Goal: Information Seeking & Learning: Learn about a topic

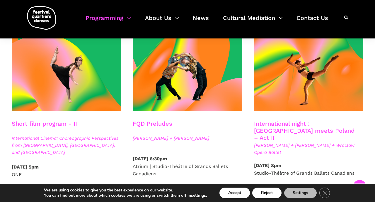
scroll to position [501, 0]
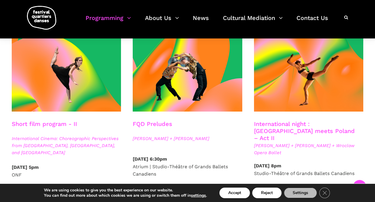
click at [157, 187] on span "Get tickets" at bounding box center [152, 190] width 27 height 6
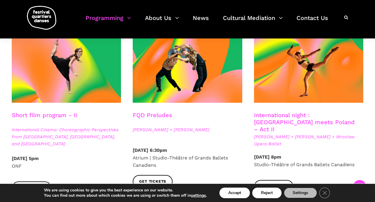
scroll to position [510, 0]
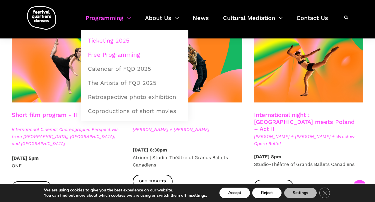
click at [110, 55] on link "Free Programming" at bounding box center [134, 54] width 101 height 13
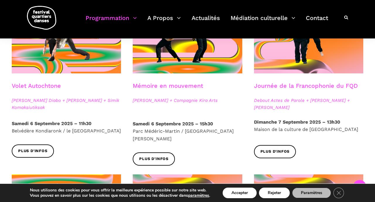
scroll to position [351, 0]
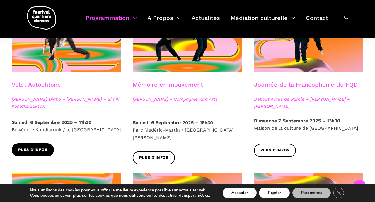
click at [38, 150] on span "Plus d'infos" at bounding box center [32, 150] width 29 height 6
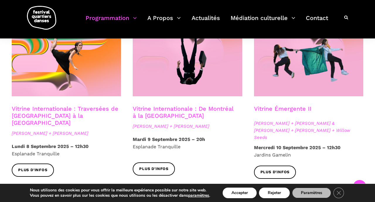
scroll to position [502, 0]
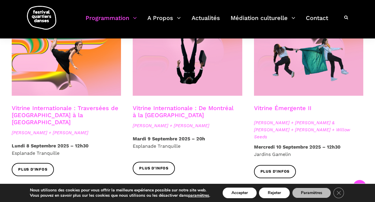
click at [85, 104] on link "Vitrine Internationale : Traversées de [GEOGRAPHIC_DATA] à la [GEOGRAPHIC_DATA]" at bounding box center [65, 114] width 107 height 21
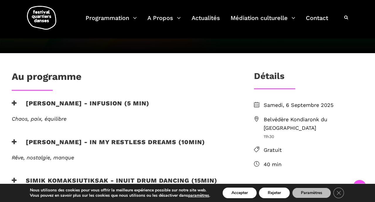
scroll to position [132, 0]
